Goal: Find specific page/section: Find specific page/section

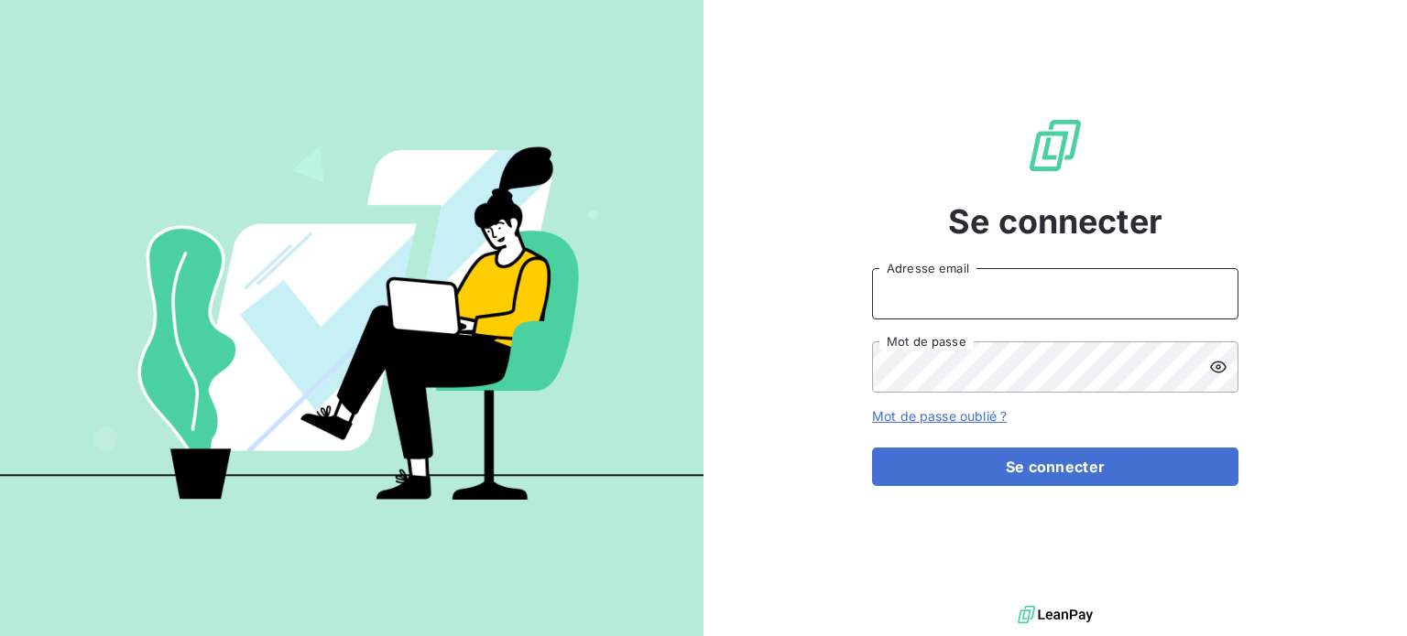
click at [975, 304] on input "Adresse email" at bounding box center [1055, 293] width 366 height 51
type input "[PERSON_NAME][EMAIL_ADDRESS][DOMAIN_NAME]"
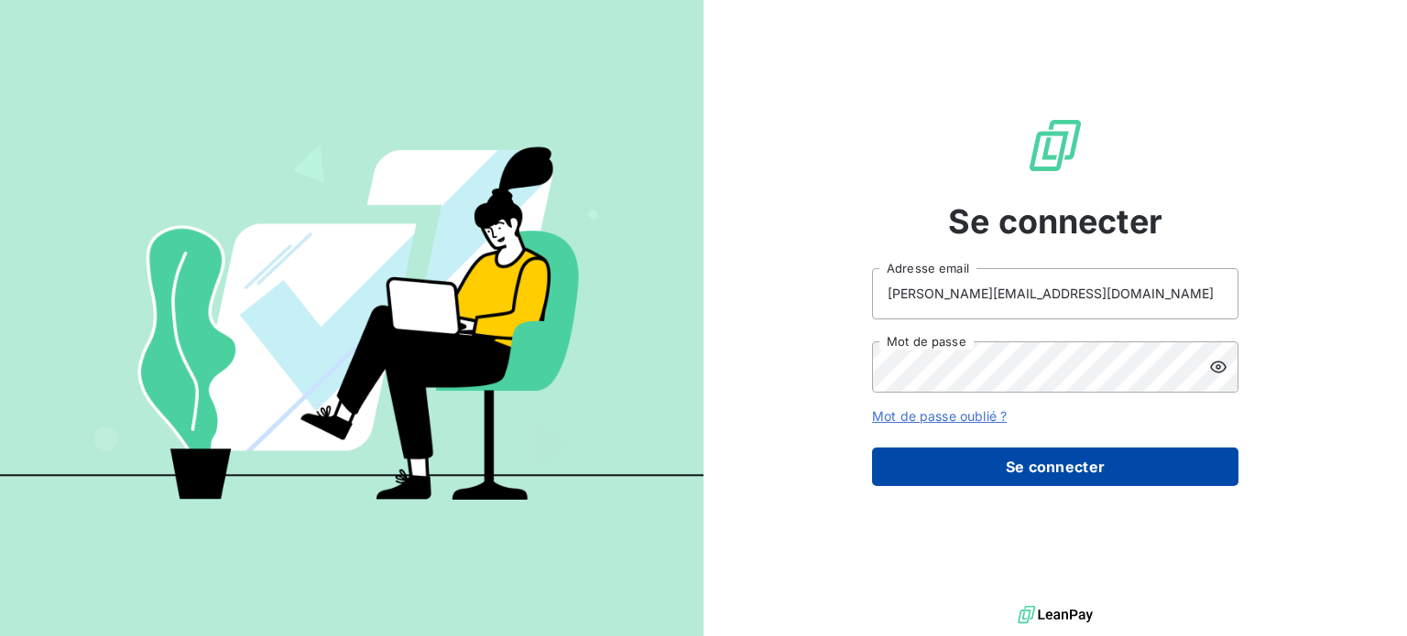
click at [1062, 471] on button "Se connecter" at bounding box center [1055, 467] width 366 height 38
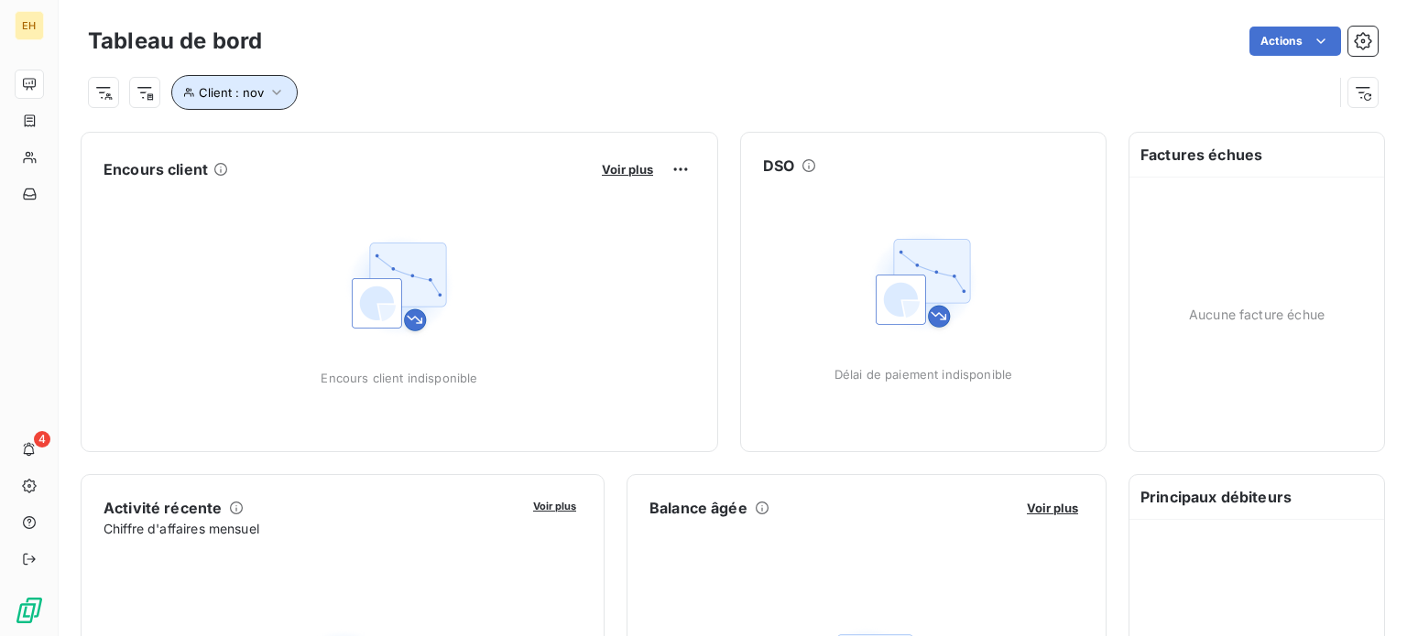
click at [220, 85] on span "Client : nov" at bounding box center [231, 92] width 65 height 15
click at [587, 81] on div "Client : nov" at bounding box center [710, 92] width 1245 height 35
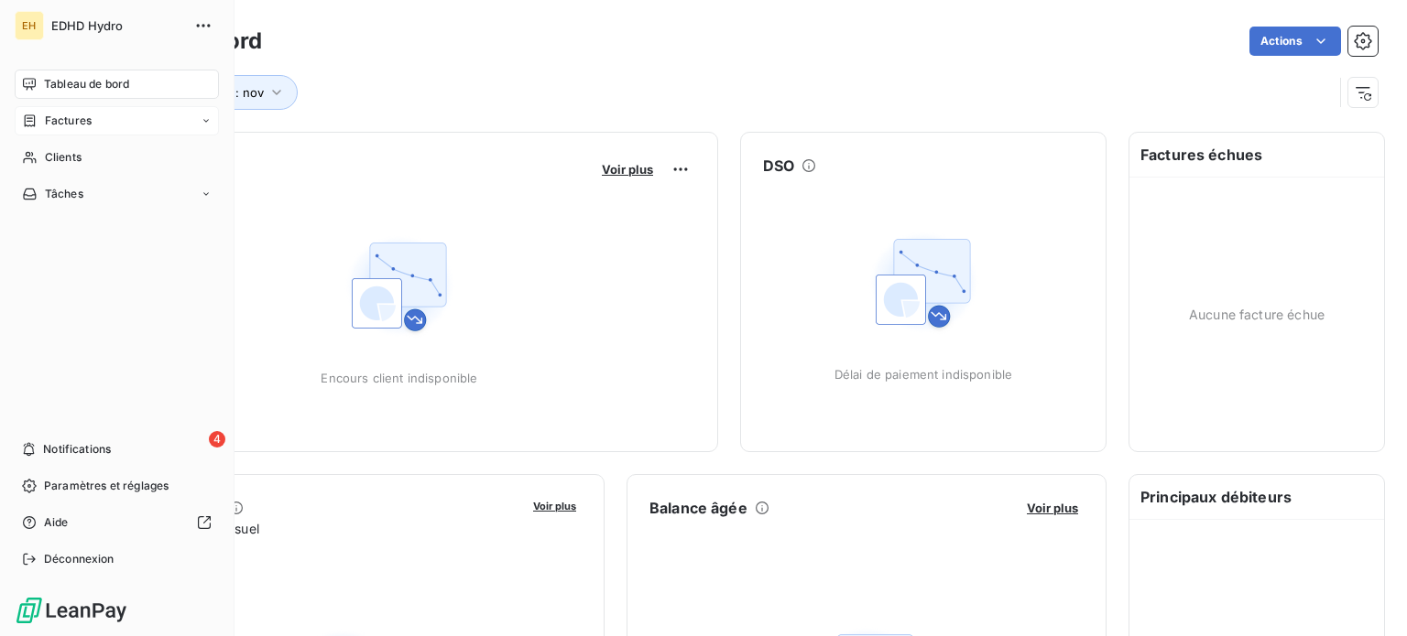
click at [52, 122] on span "Factures" at bounding box center [68, 121] width 47 height 16
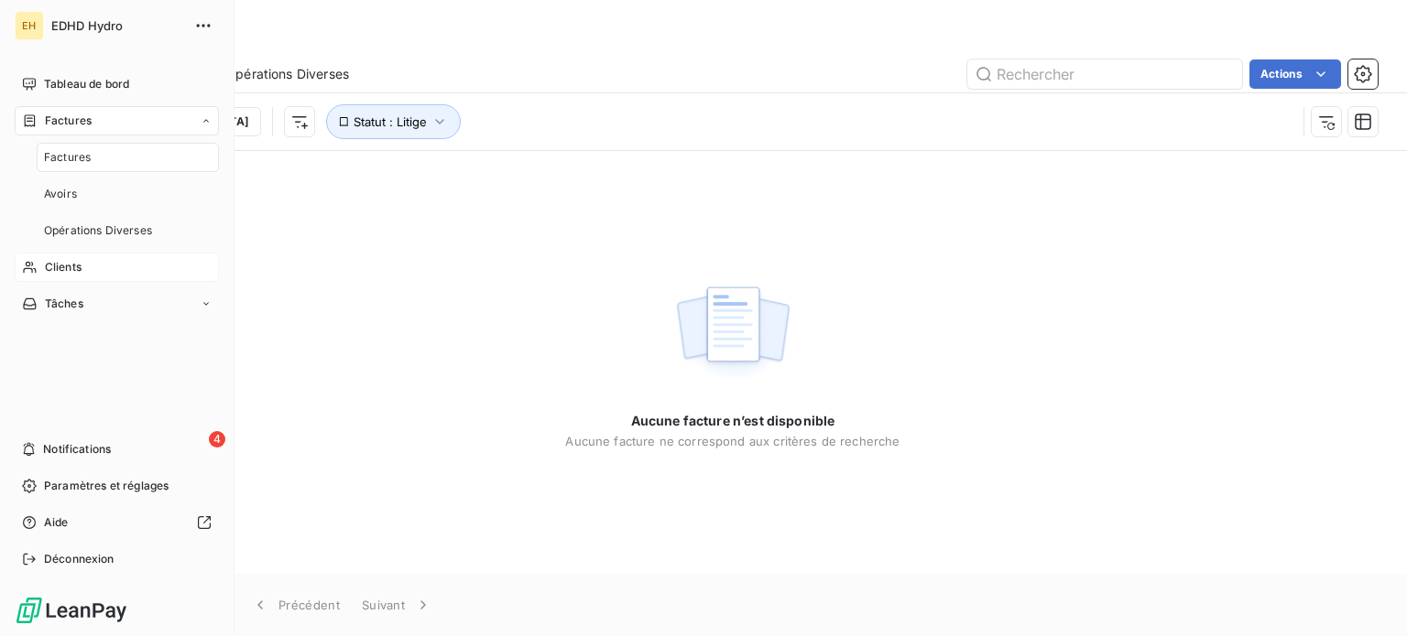
click at [58, 266] on span "Clients" at bounding box center [63, 267] width 37 height 16
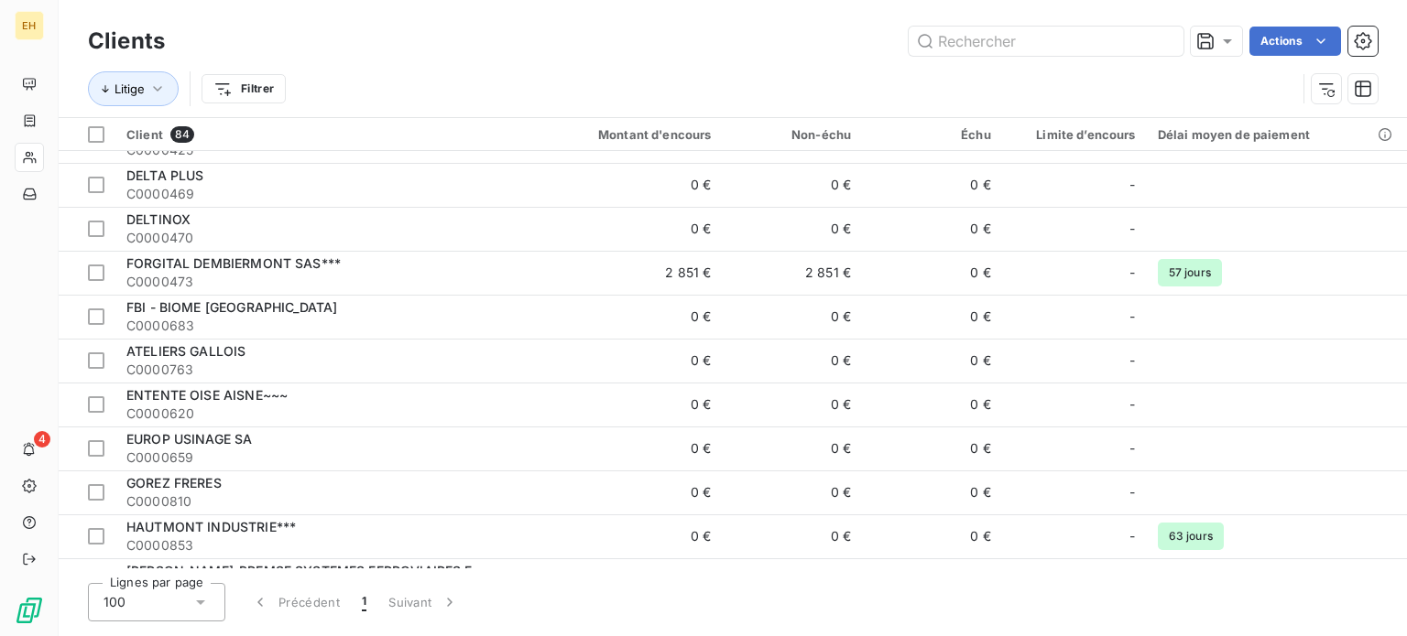
scroll to position [805, 0]
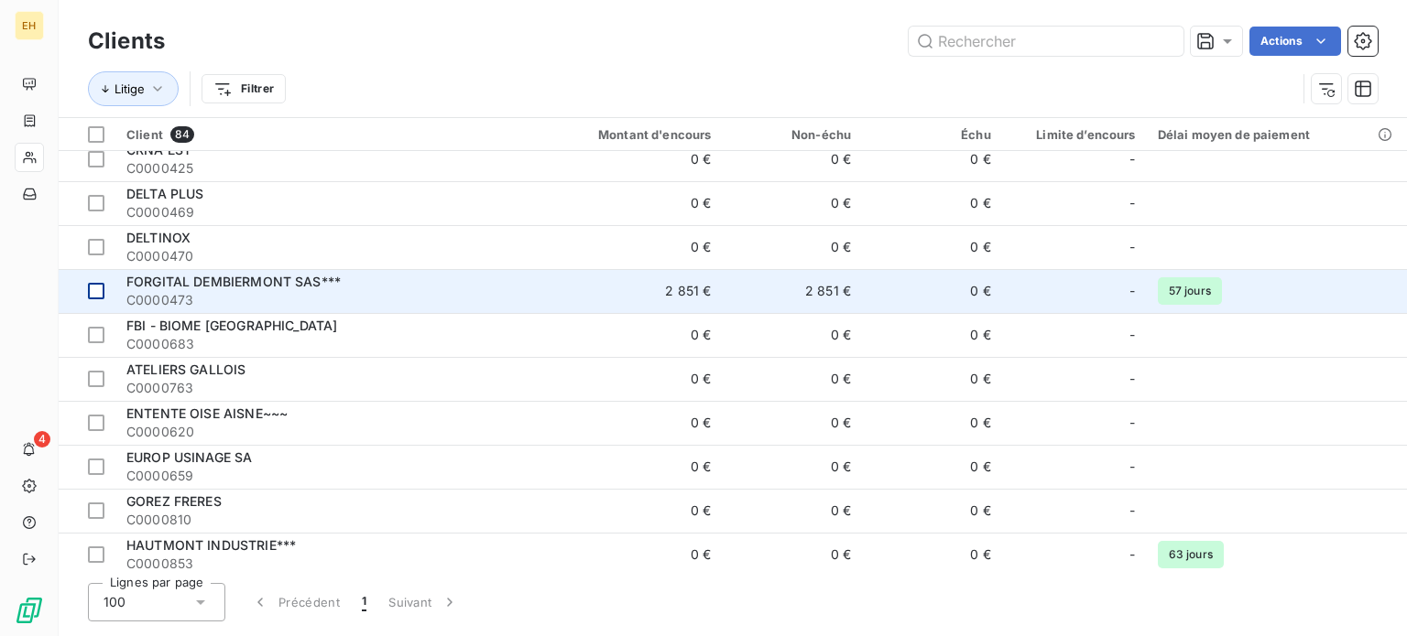
click at [99, 292] on div at bounding box center [96, 291] width 16 height 16
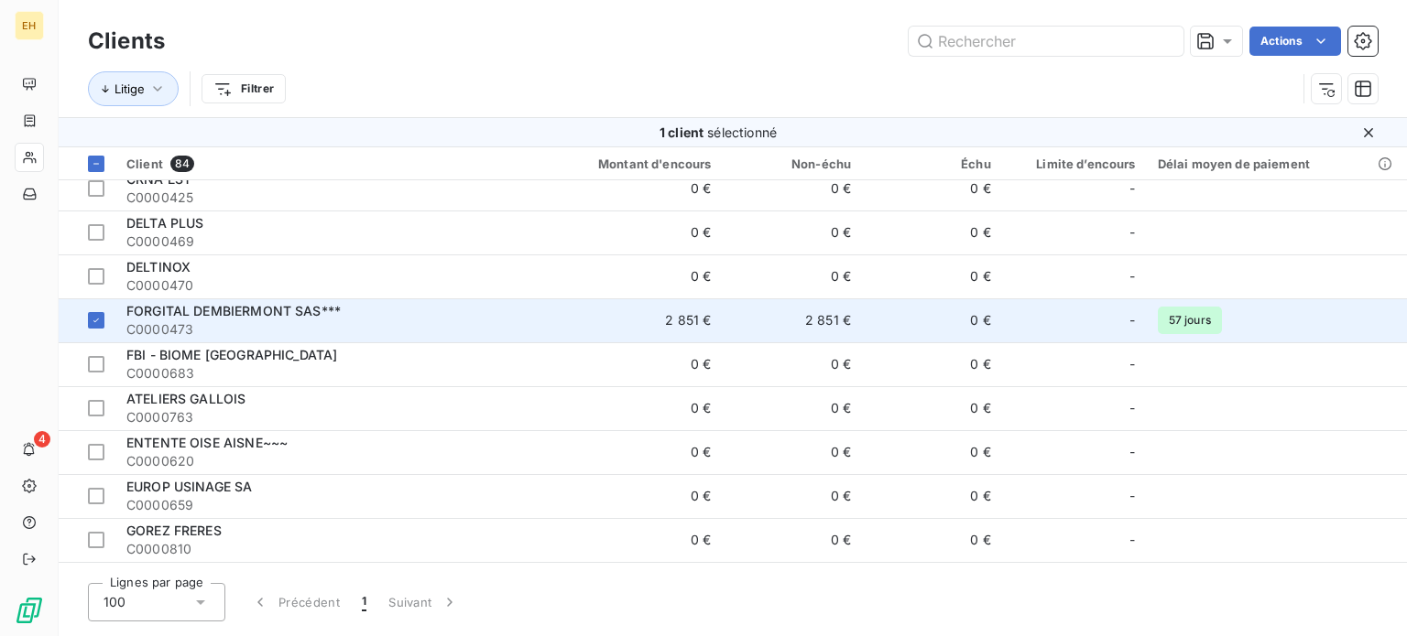
click at [172, 319] on div "FORGITAL DEMBIERMONT SAS***" at bounding box center [324, 311] width 397 height 18
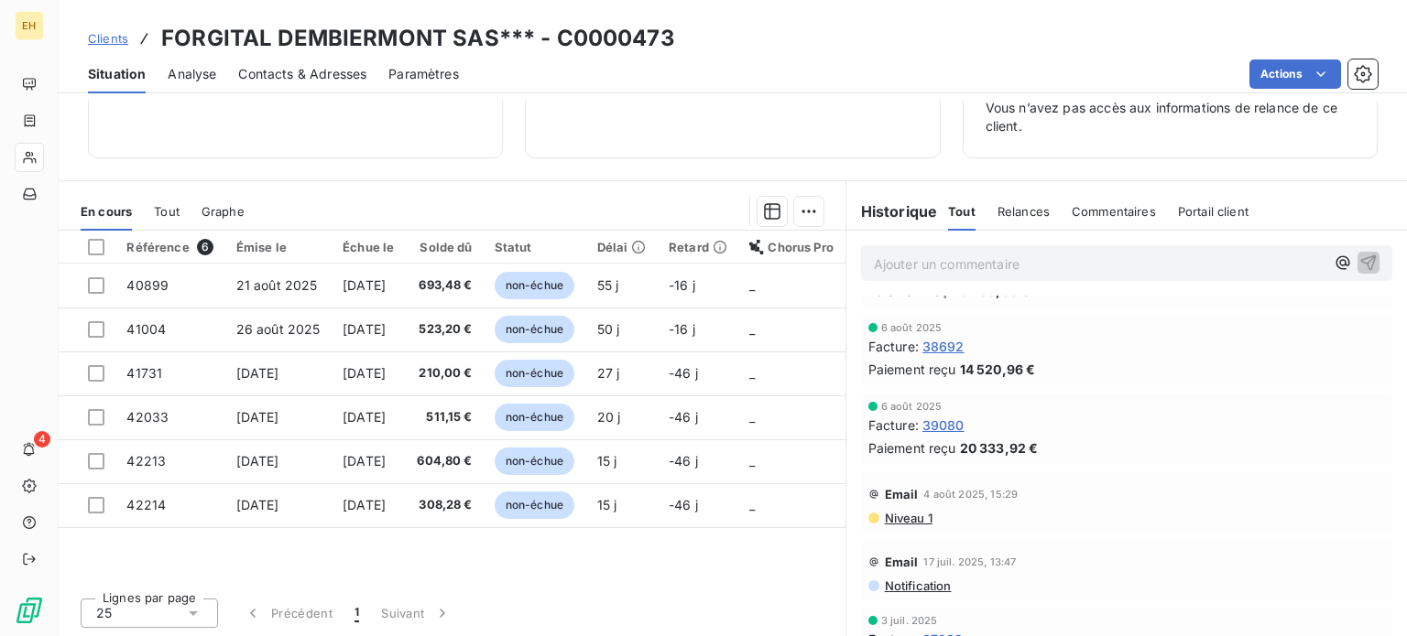
scroll to position [1593, 0]
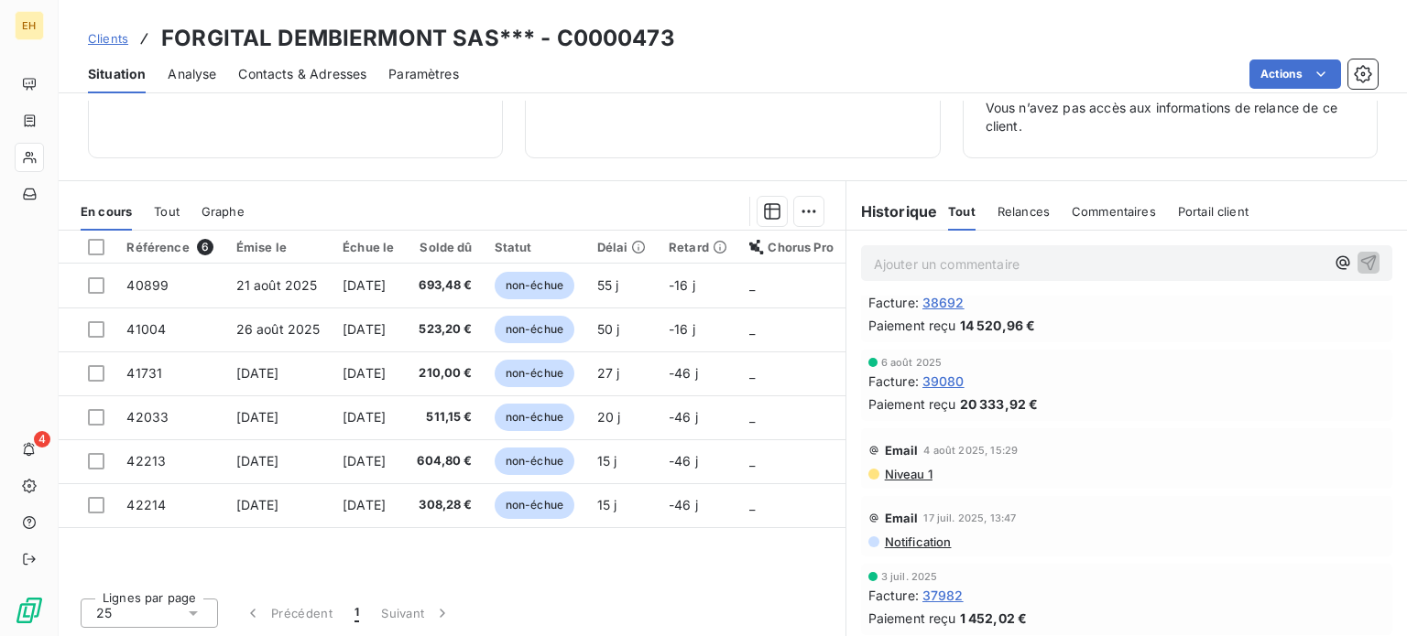
click at [225, 208] on span "Graphe" at bounding box center [222, 211] width 43 height 15
